Goal: Information Seeking & Learning: Learn about a topic

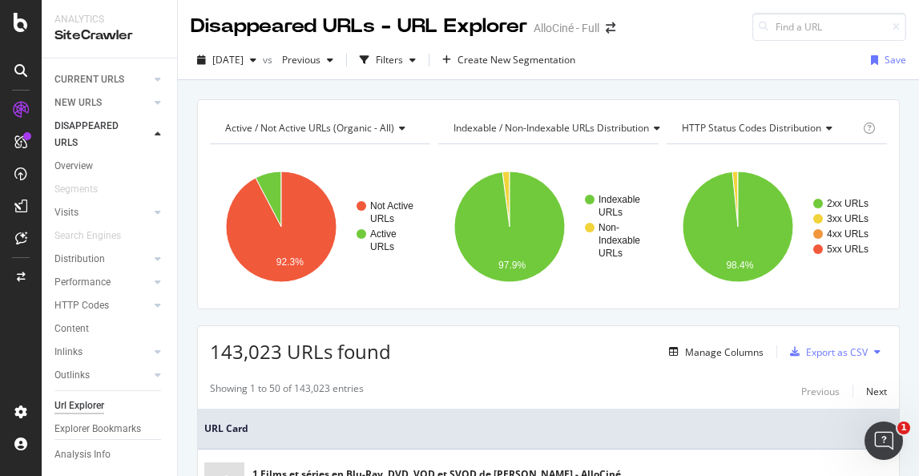
scroll to position [1095, 0]
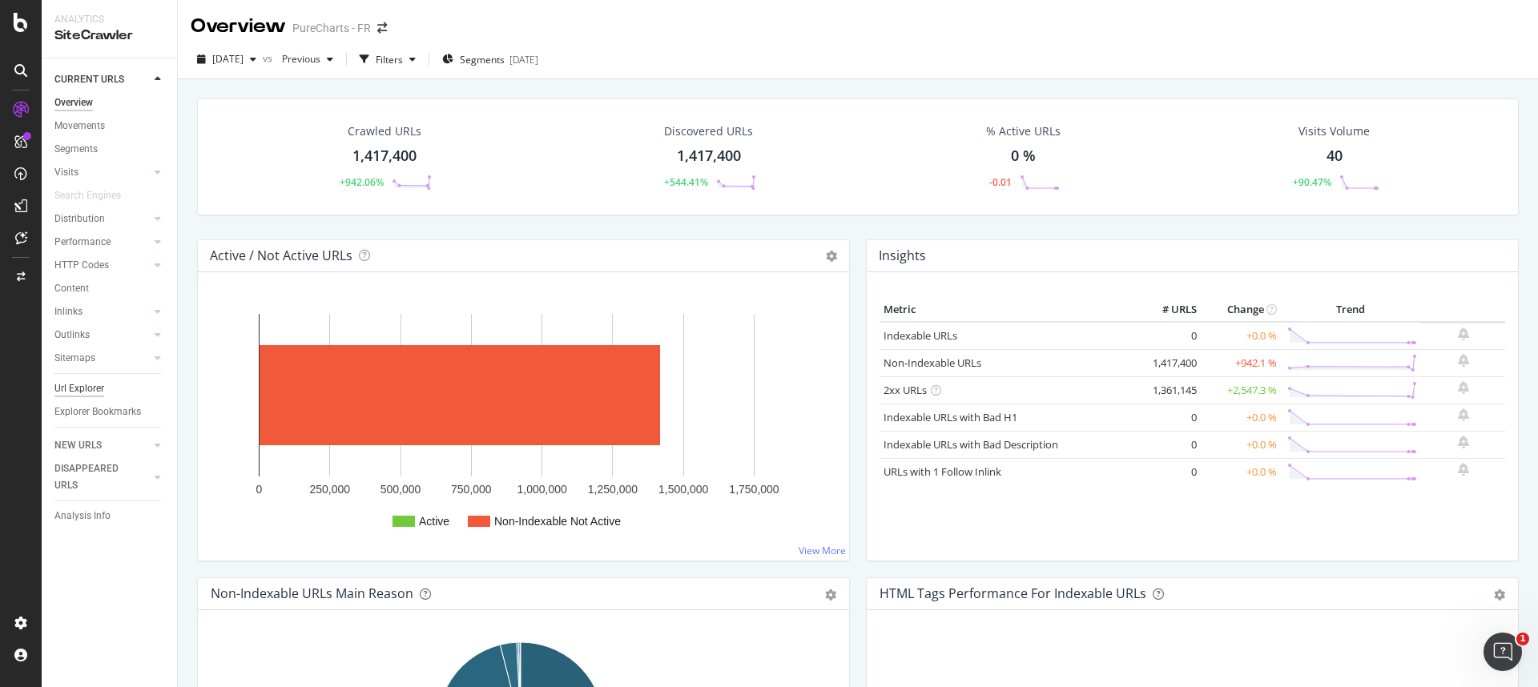
click at [82, 388] on div "Url Explorer" at bounding box center [79, 388] width 50 height 17
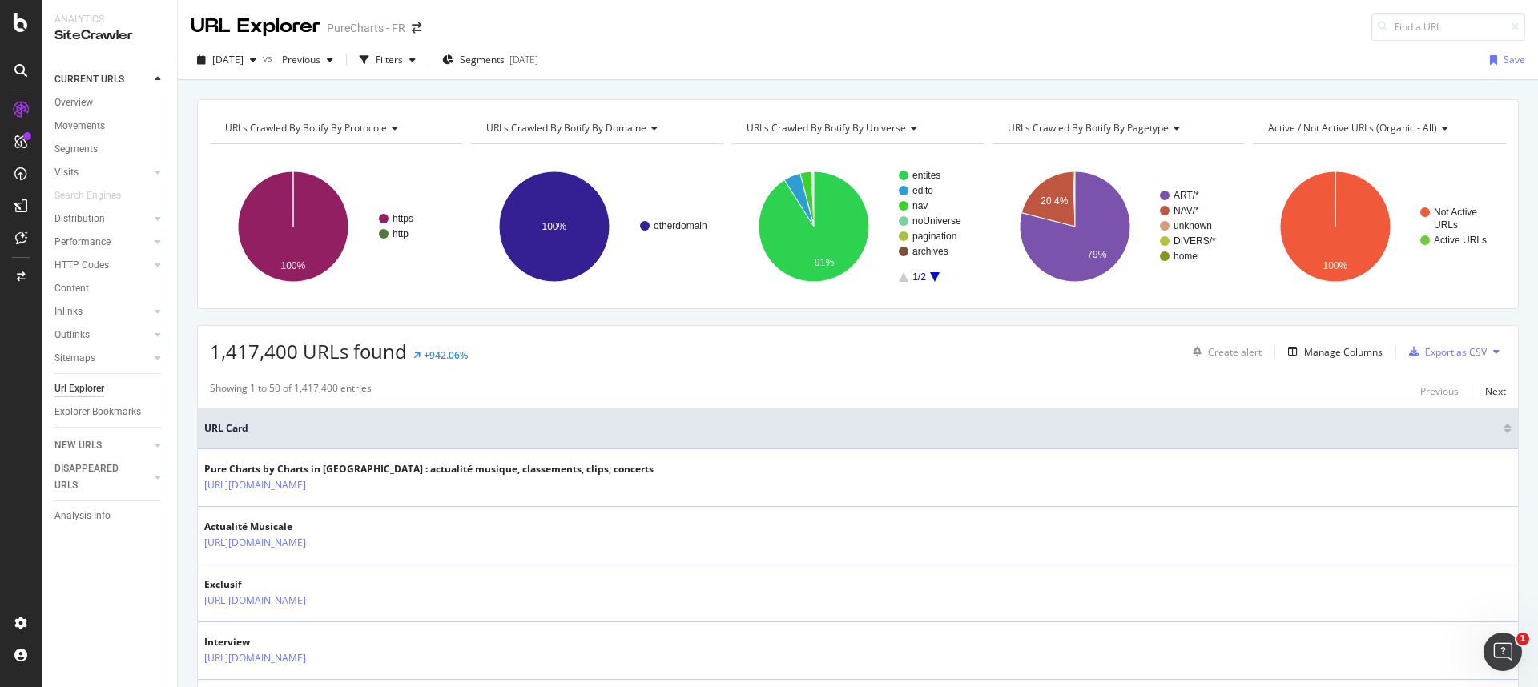
click at [372, 128] on span "URLs Crawled By Botify By protocole" at bounding box center [306, 128] width 162 height 14
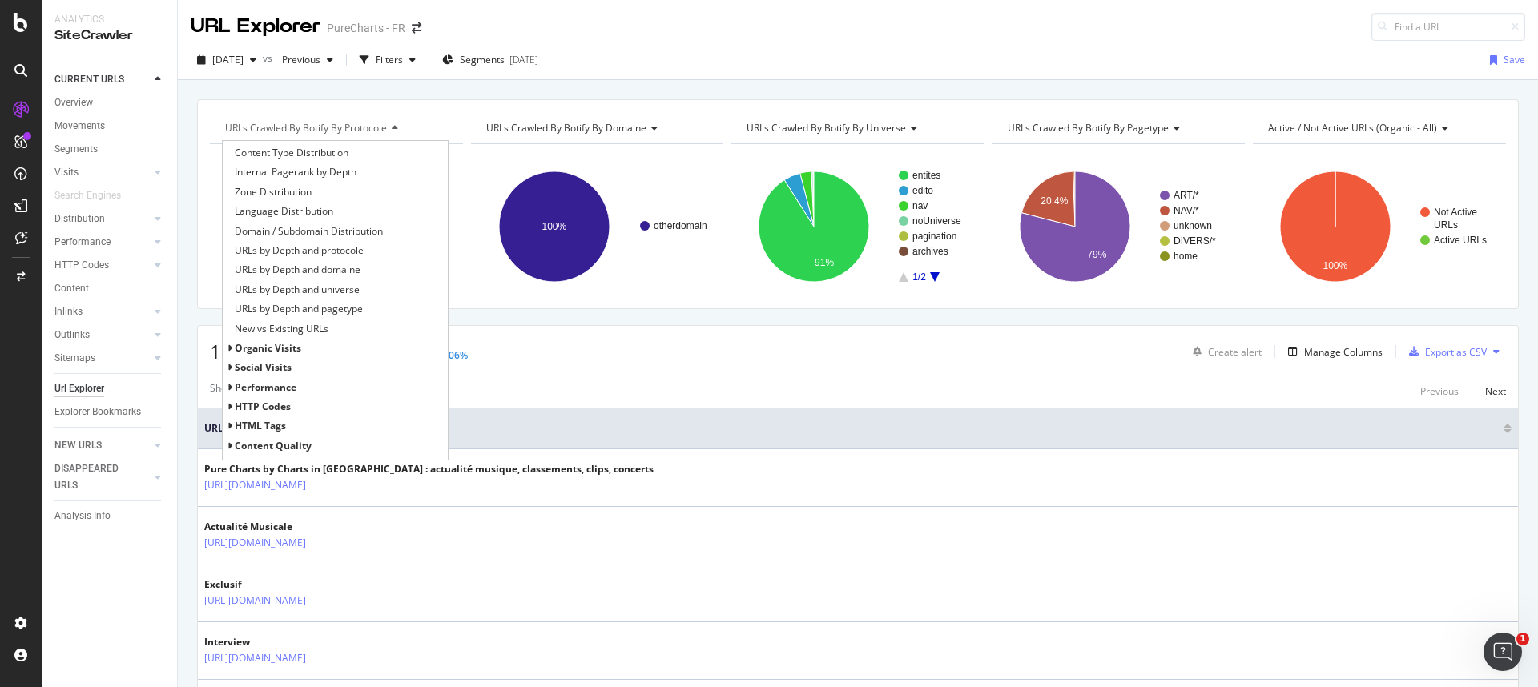
scroll to position [248, 0]
click at [258, 332] on span "HTTP Codes" at bounding box center [263, 332] width 56 height 14
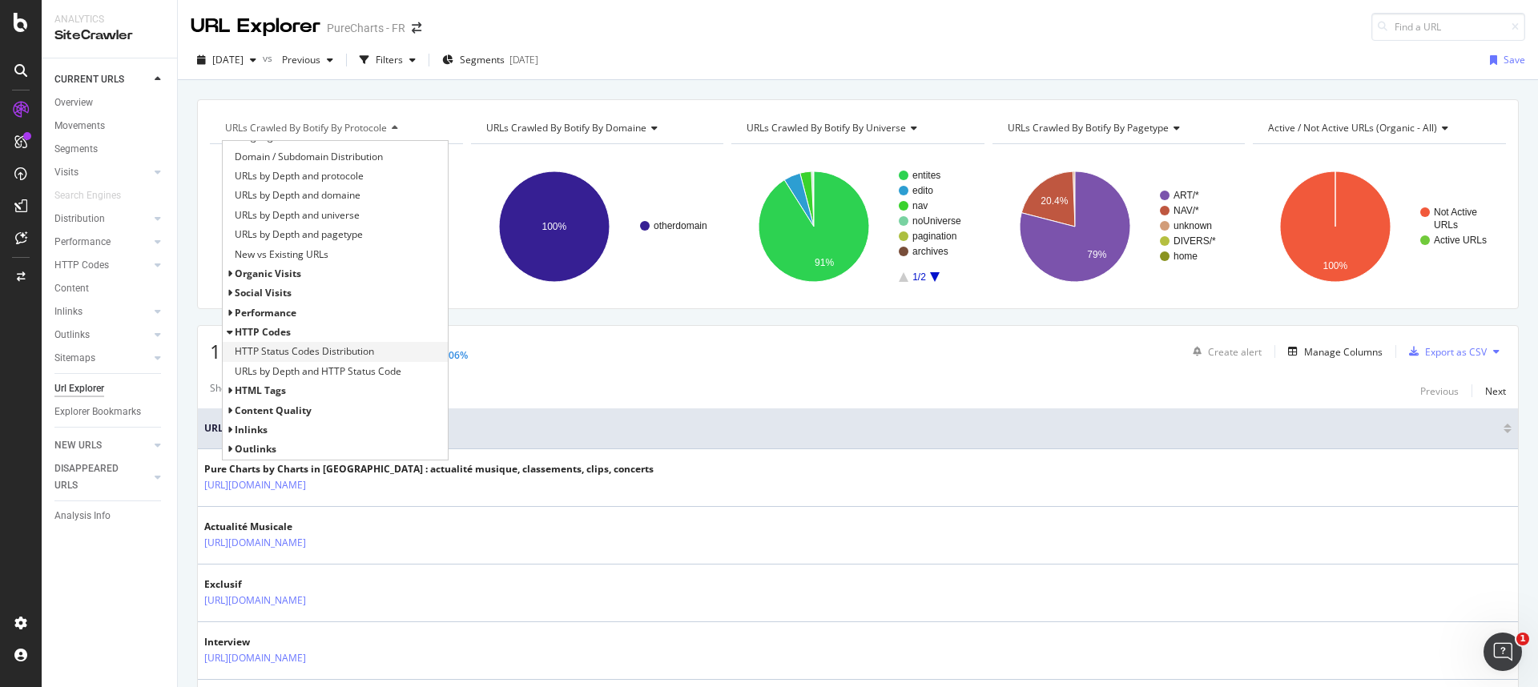
click at [291, 349] on span "HTTP Status Codes Distribution" at bounding box center [304, 352] width 139 height 16
